Goal: Browse casually

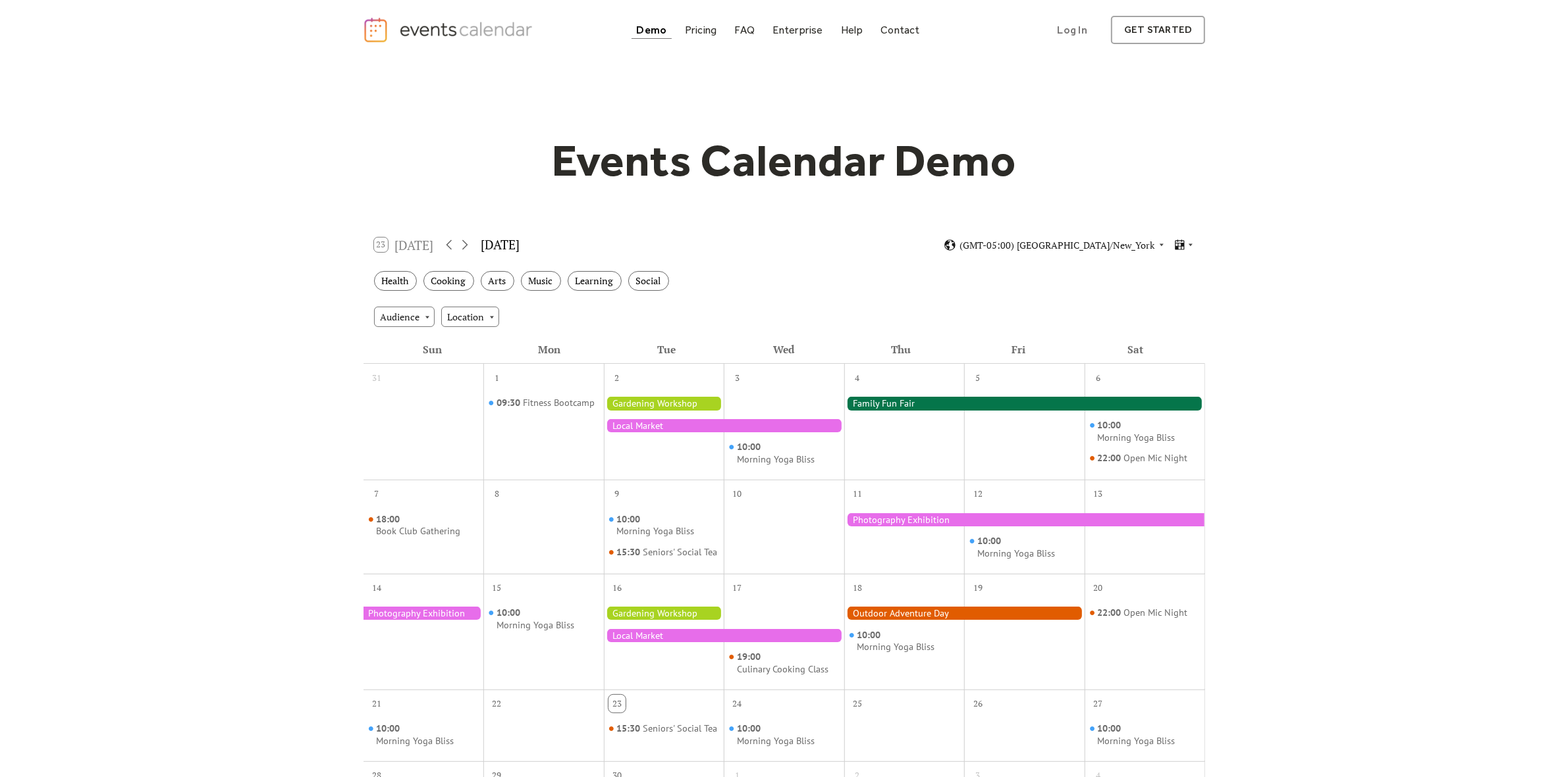
click at [267, 376] on div "Events Calendar Demo Loading the Events Calendar..." at bounding box center [784, 578] width 1568 height 1037
